Goal: Information Seeking & Learning: Understand process/instructions

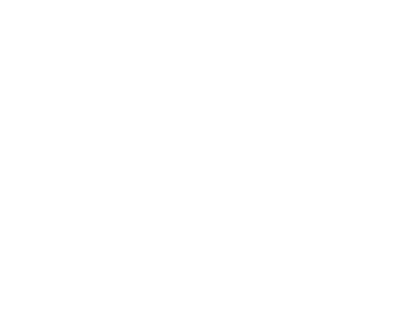
scroll to position [752, 0]
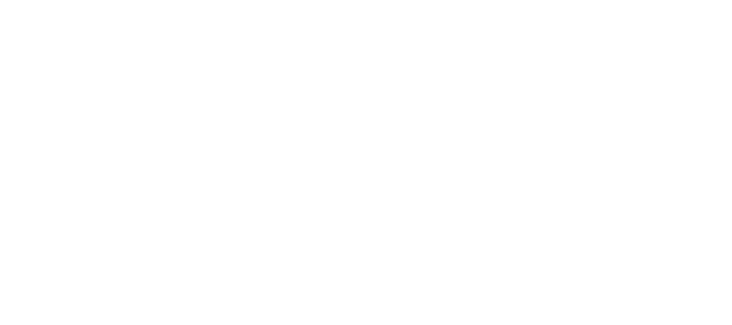
scroll to position [712, 0]
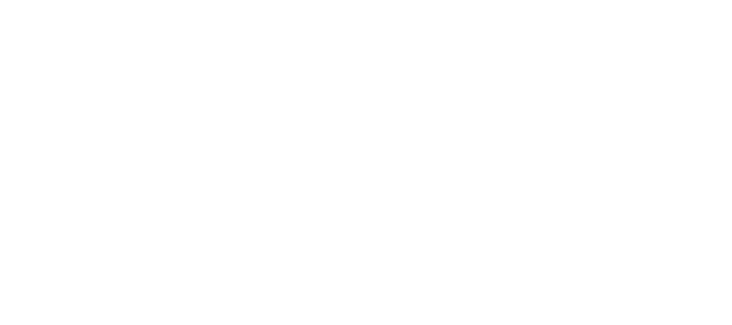
scroll to position [712, 0]
